Goal: Transaction & Acquisition: Purchase product/service

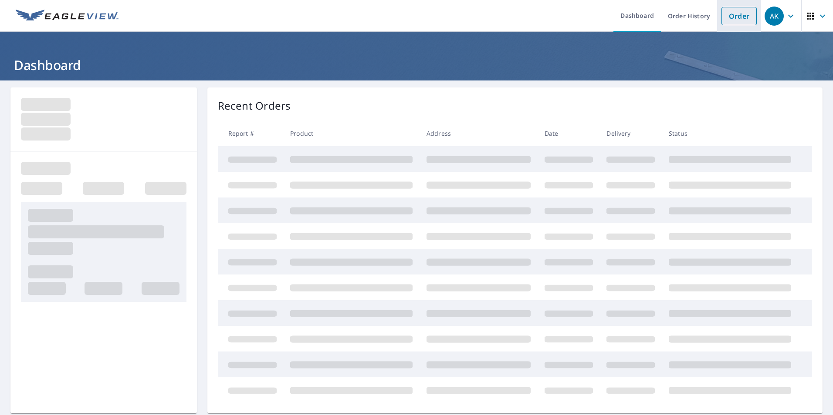
click at [727, 13] on link "Order" at bounding box center [738, 16] width 35 height 18
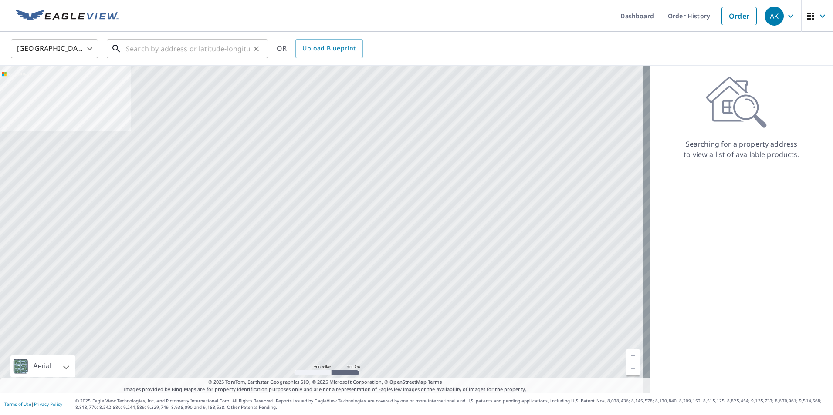
click at [245, 47] on input "text" at bounding box center [188, 49] width 124 height 24
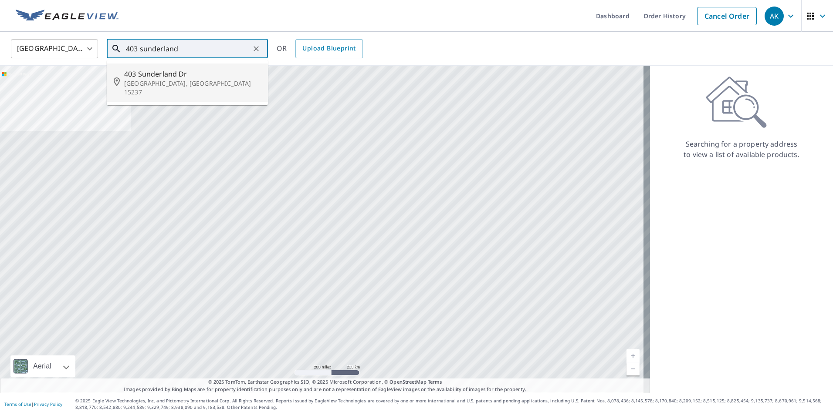
click at [181, 80] on p "[GEOGRAPHIC_DATA], [GEOGRAPHIC_DATA] 15237" at bounding box center [192, 87] width 137 height 17
type input "[STREET_ADDRESS]"
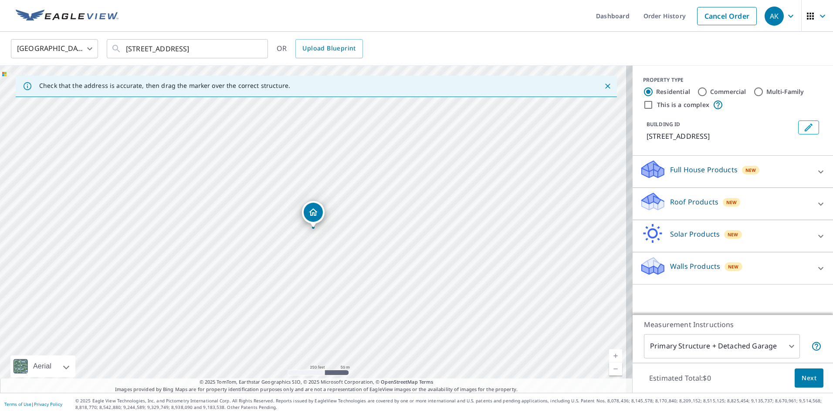
click at [693, 162] on div "Full House Products New" at bounding box center [724, 171] width 171 height 25
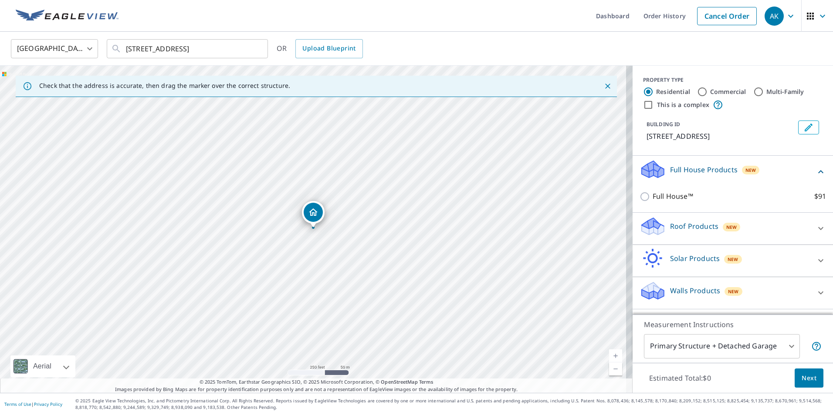
click at [678, 224] on p "Roof Products" at bounding box center [694, 226] width 48 height 10
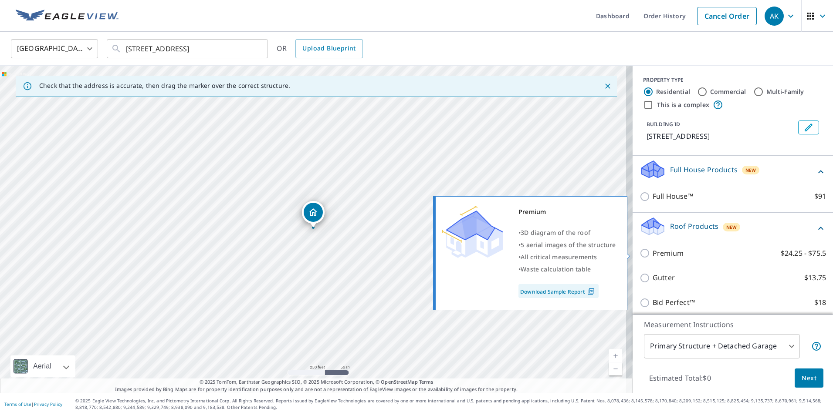
click at [682, 253] on label "Premium $24.25 - $75.5" at bounding box center [738, 253] width 173 height 11
click at [652, 253] on input "Premium $24.25 - $75.5" at bounding box center [645, 253] width 13 height 10
checkbox input "true"
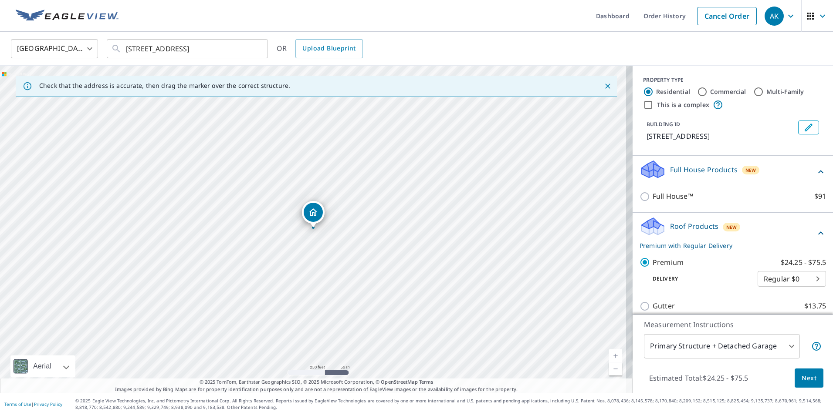
click at [794, 380] on button "Next" at bounding box center [808, 379] width 29 height 20
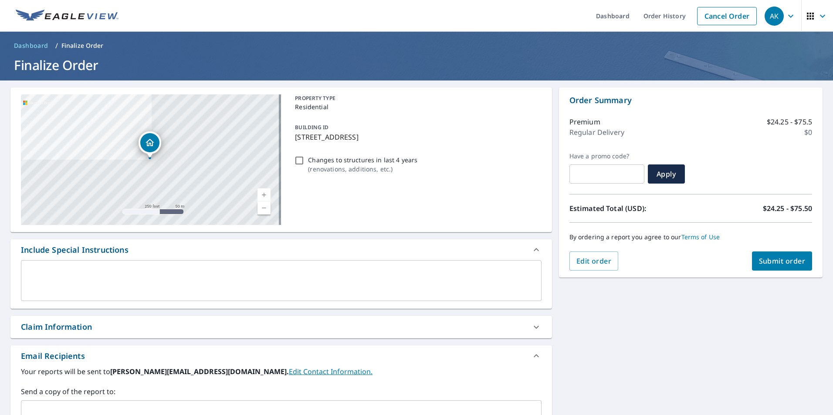
click at [760, 255] on button "Submit order" at bounding box center [782, 261] width 61 height 19
